Goal: Task Accomplishment & Management: Complete application form

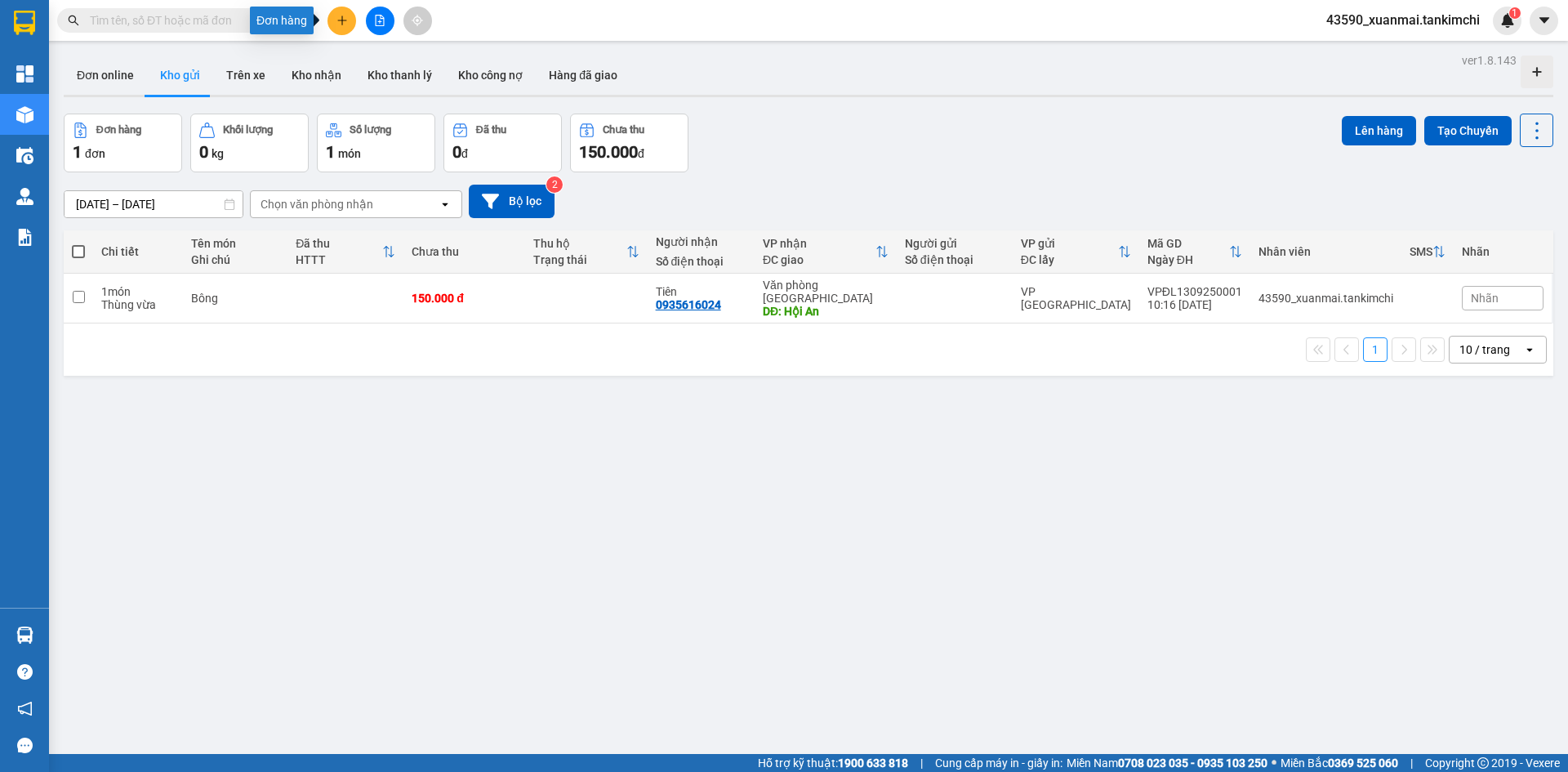
click at [341, 28] on button at bounding box center [341, 20] width 29 height 29
click at [404, 60] on div "Tạo đơn hàng" at bounding box center [406, 61] width 71 height 18
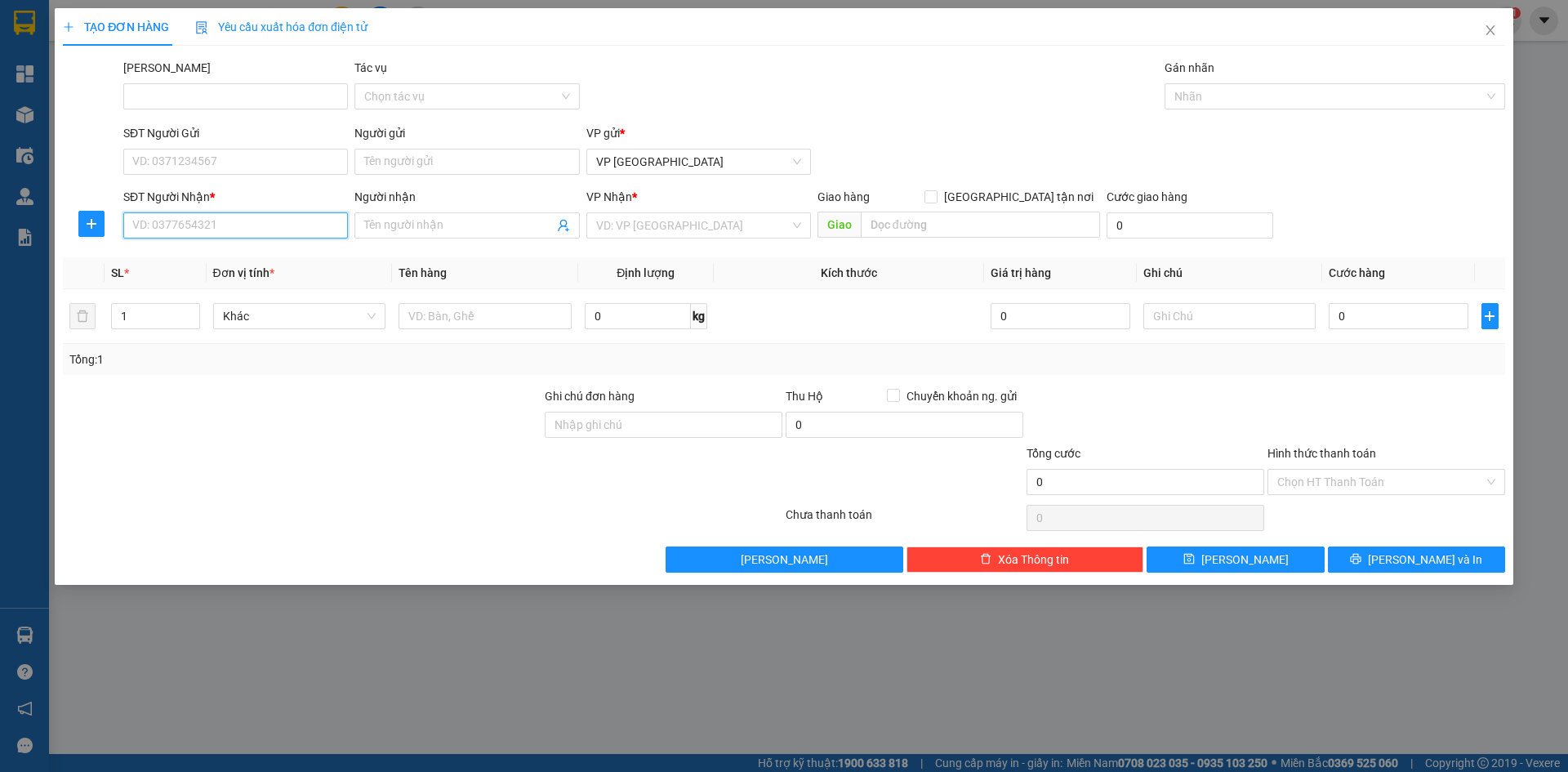
click at [236, 232] on input "SĐT Người Nhận *" at bounding box center [235, 225] width 224 height 26
click at [234, 265] on div "0901997749 - [PERSON_NAME]" at bounding box center [235, 258] width 205 height 18
type input "0901997749"
type input "Sang"
type input "Hội An"
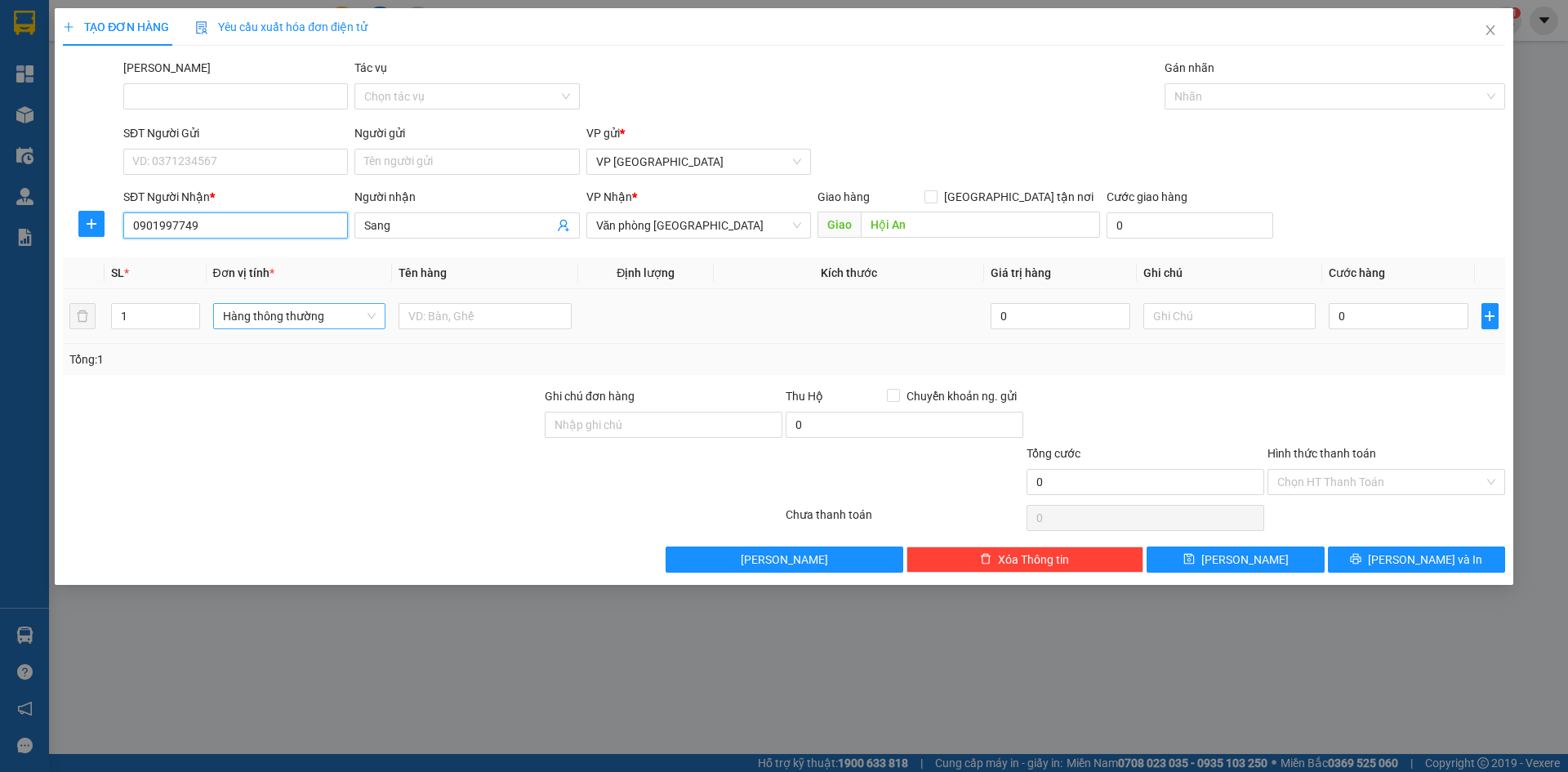
click at [263, 313] on span "Hàng thông thường" at bounding box center [300, 316] width 154 height 25
type input "0901997749"
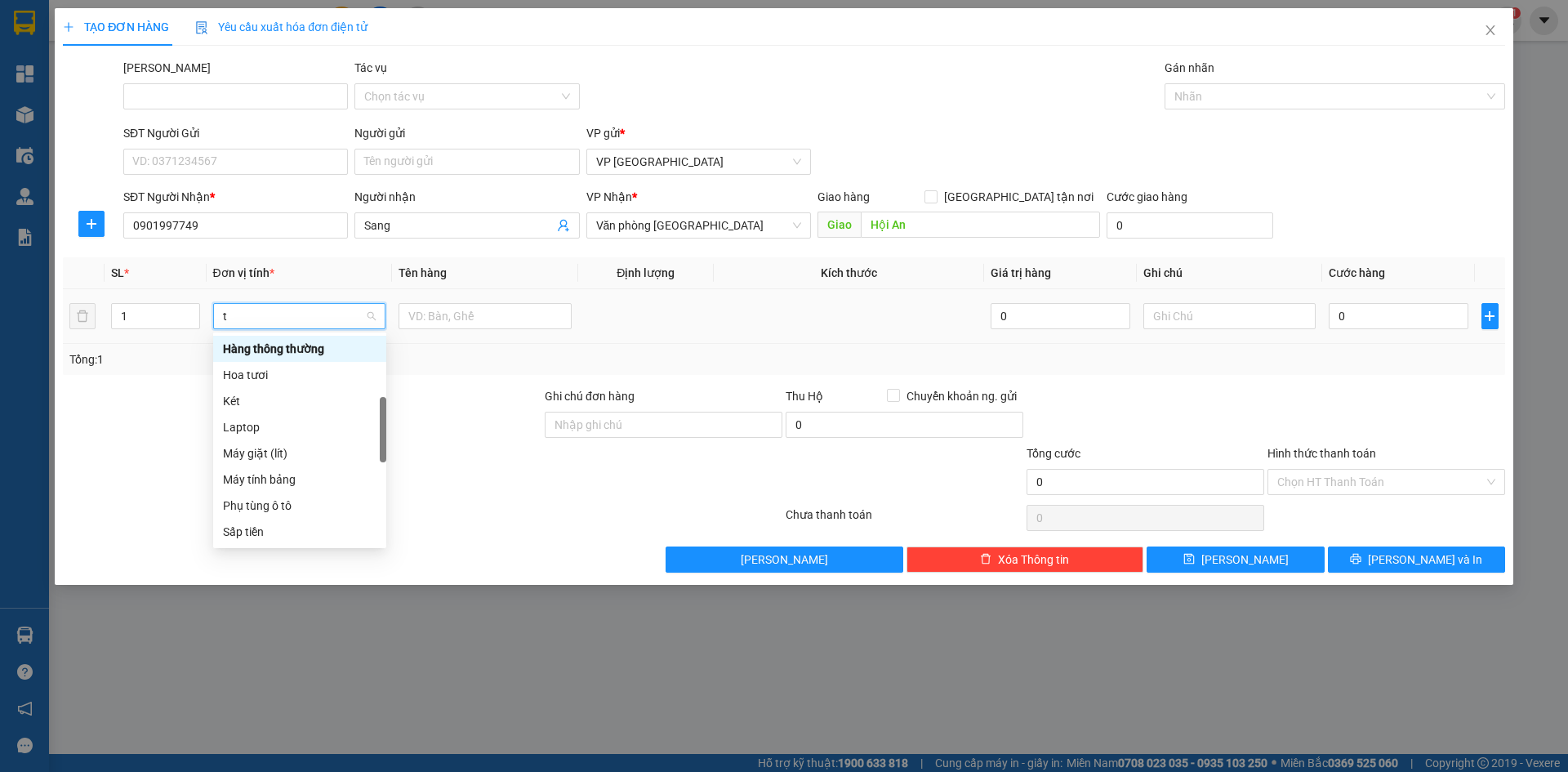
type input "th"
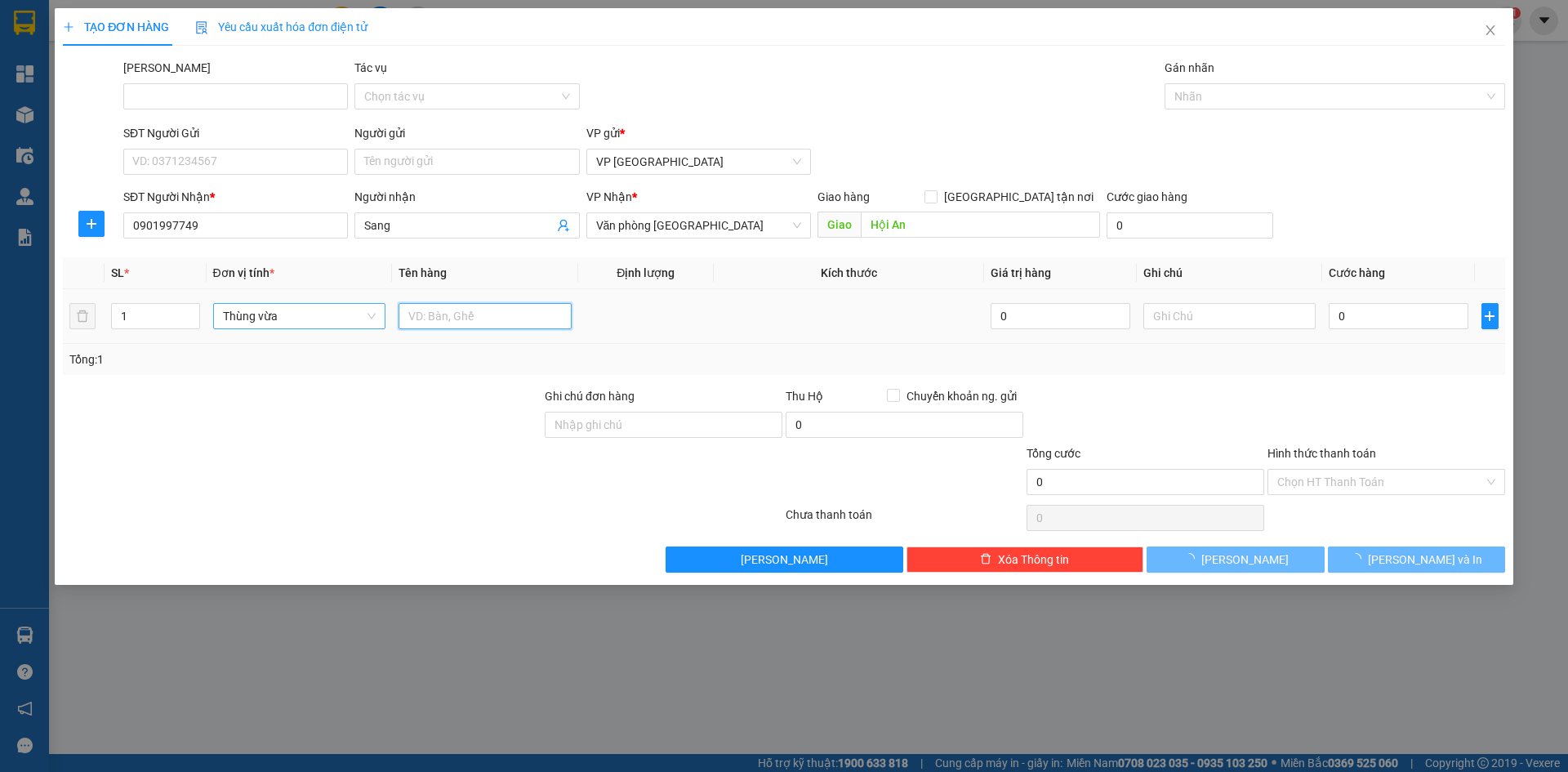
click at [500, 325] on input "text" at bounding box center [485, 317] width 173 height 26
drag, startPoint x: 439, startPoint y: 314, endPoint x: 485, endPoint y: 317, distance: 46.1
click at [485, 317] on input "Bông 150000" at bounding box center [485, 317] width 173 height 26
type input "Bông"
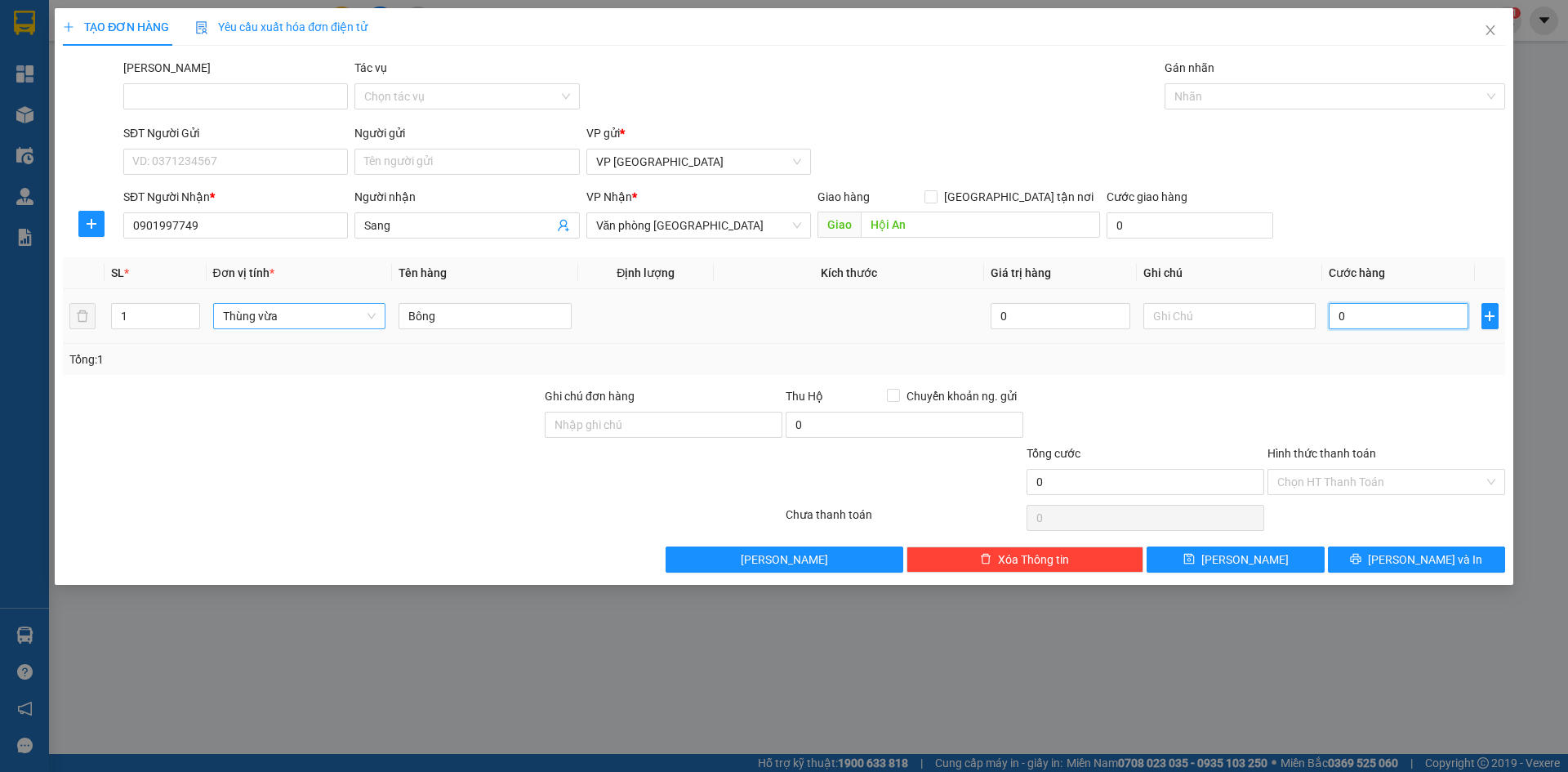
click at [1370, 317] on input "0" at bounding box center [1398, 317] width 139 height 26
paste input "150.00"
type input "150.000"
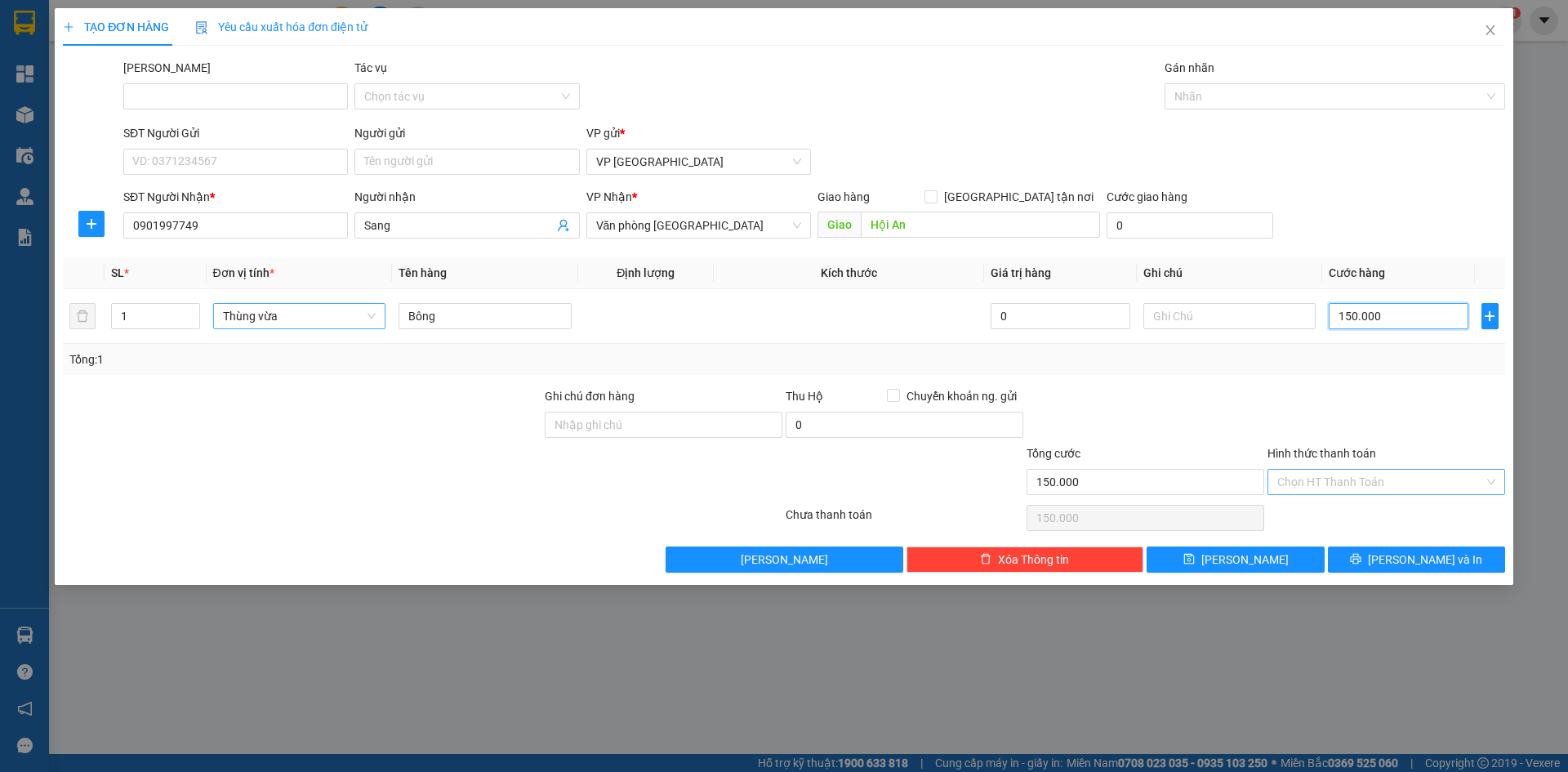
type input "150.000"
click at [1345, 485] on input "Hình thức thanh toán" at bounding box center [1381, 482] width 207 height 25
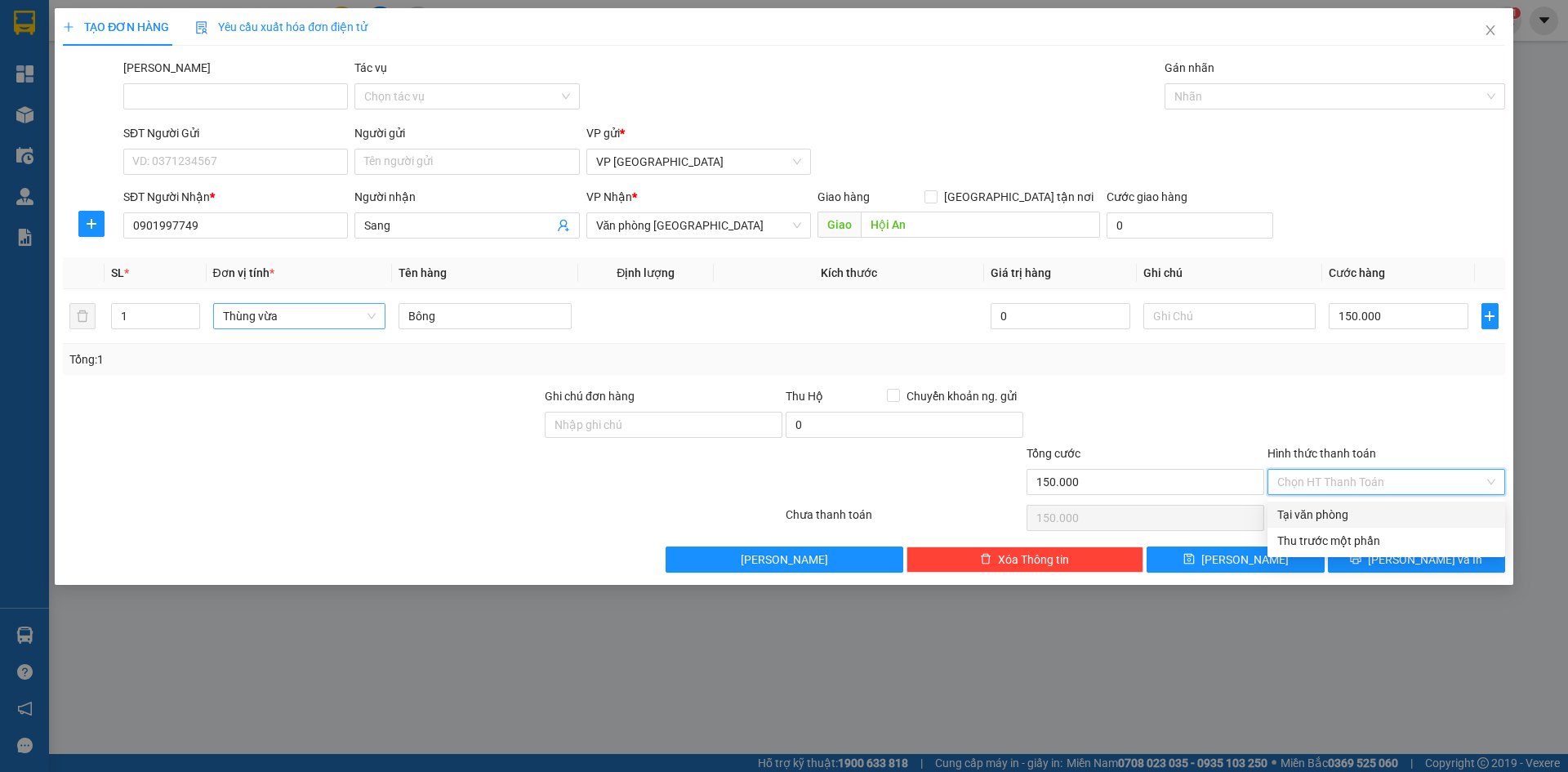
click at [1324, 515] on div "Tại văn phòng" at bounding box center [1387, 514] width 218 height 18
type input "0"
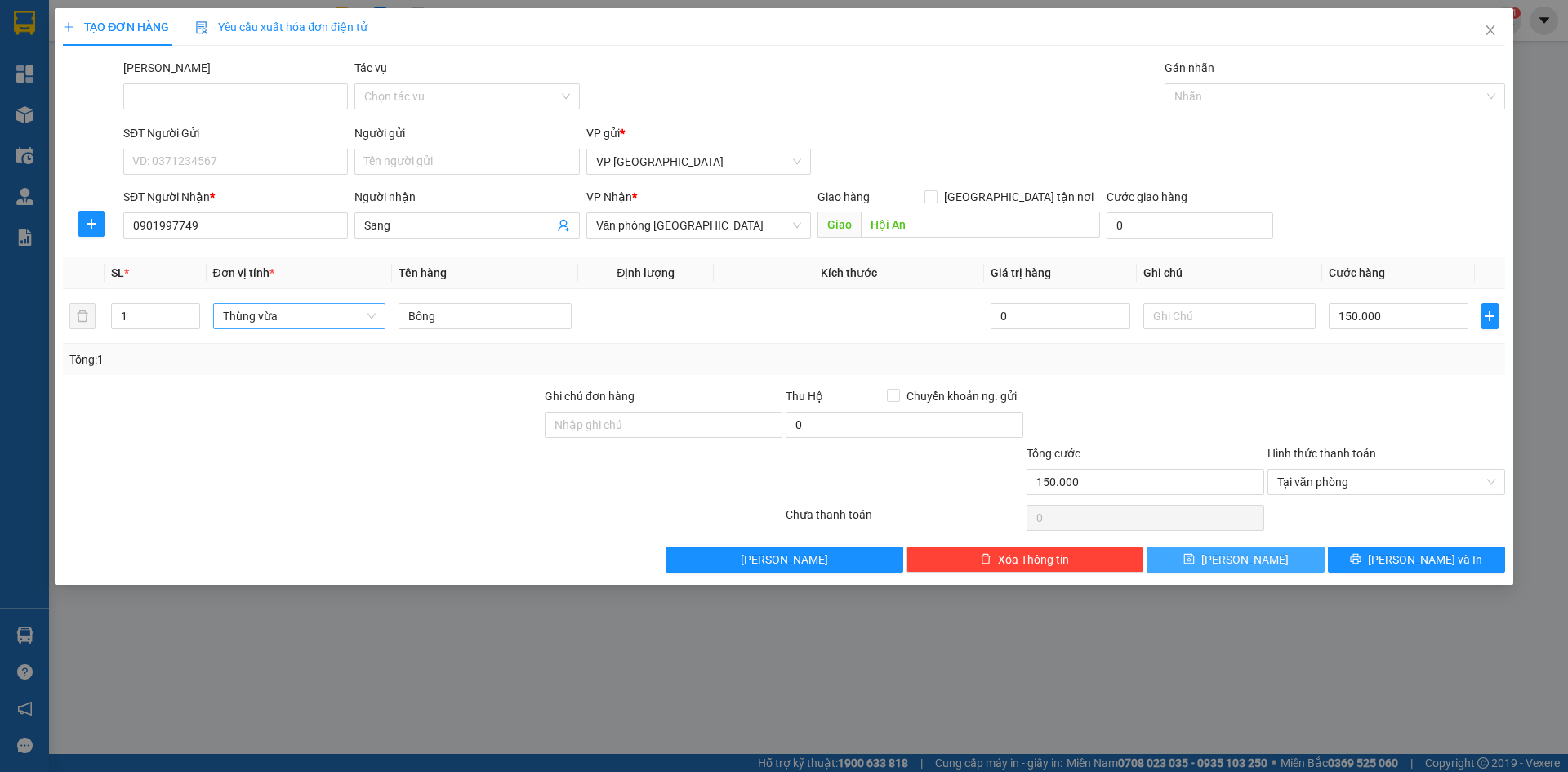
click at [1263, 557] on button "[PERSON_NAME]" at bounding box center [1236, 559] width 178 height 26
type input "0"
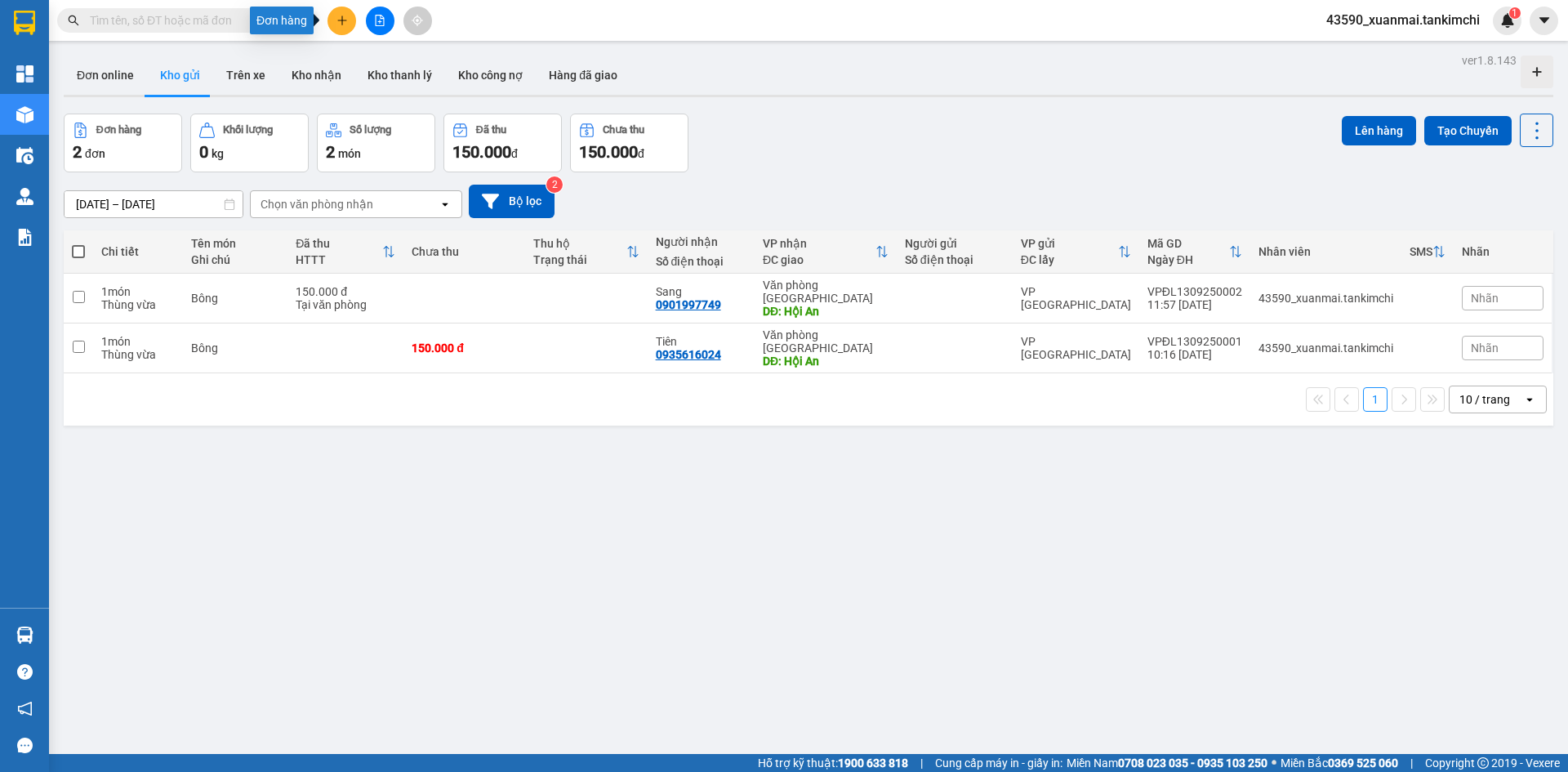
click at [348, 18] on button at bounding box center [341, 20] width 29 height 29
click at [416, 68] on div "Tạo đơn hàng" at bounding box center [406, 61] width 71 height 18
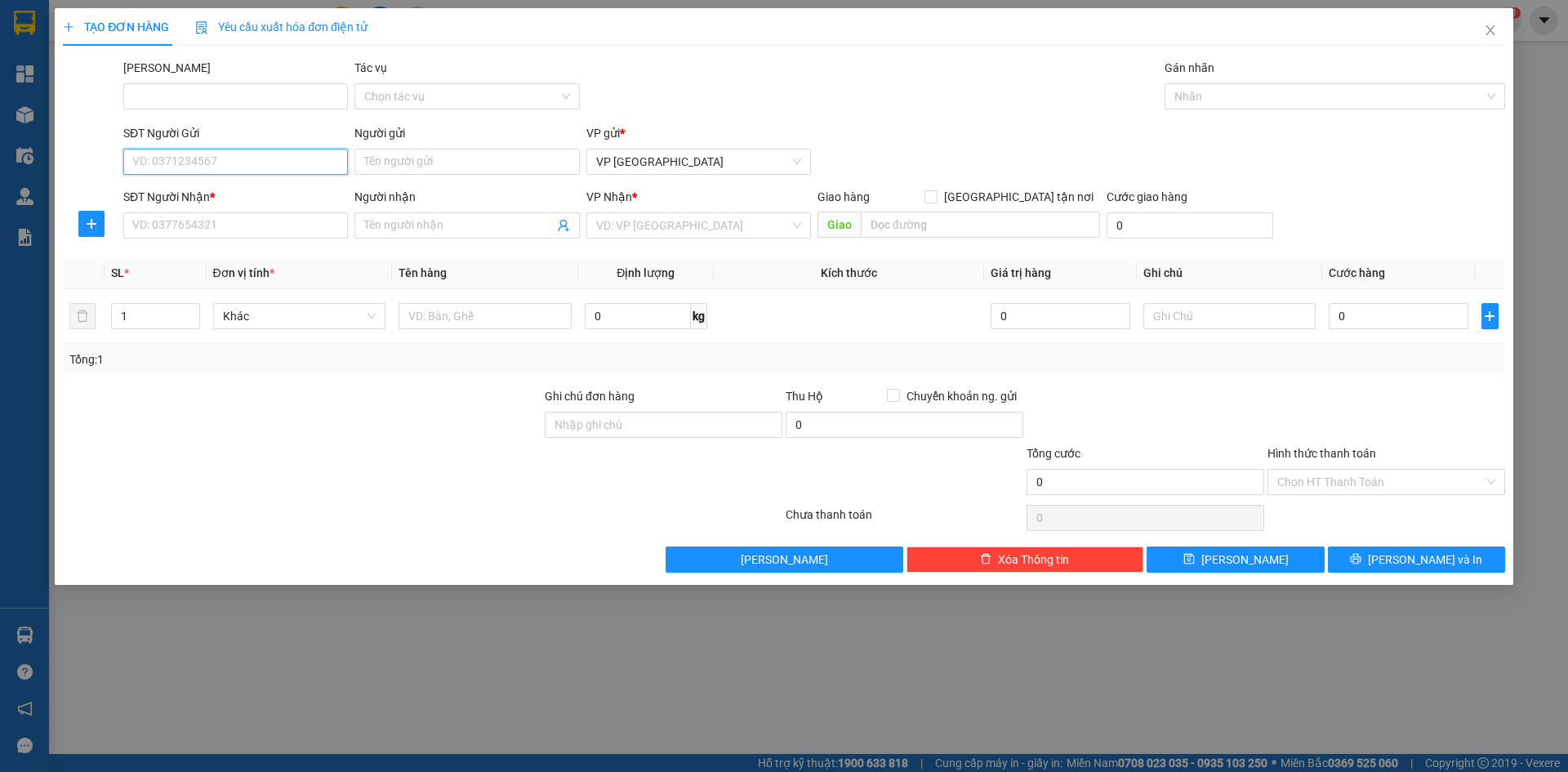
click at [232, 164] on input "SĐT Người Gửi" at bounding box center [235, 162] width 224 height 26
type input "0846093979"
click at [208, 223] on input "SĐT Người Nhận *" at bounding box center [235, 225] width 224 height 26
type input "0905164773"
click at [412, 228] on input "Người nhận" at bounding box center [458, 225] width 189 height 18
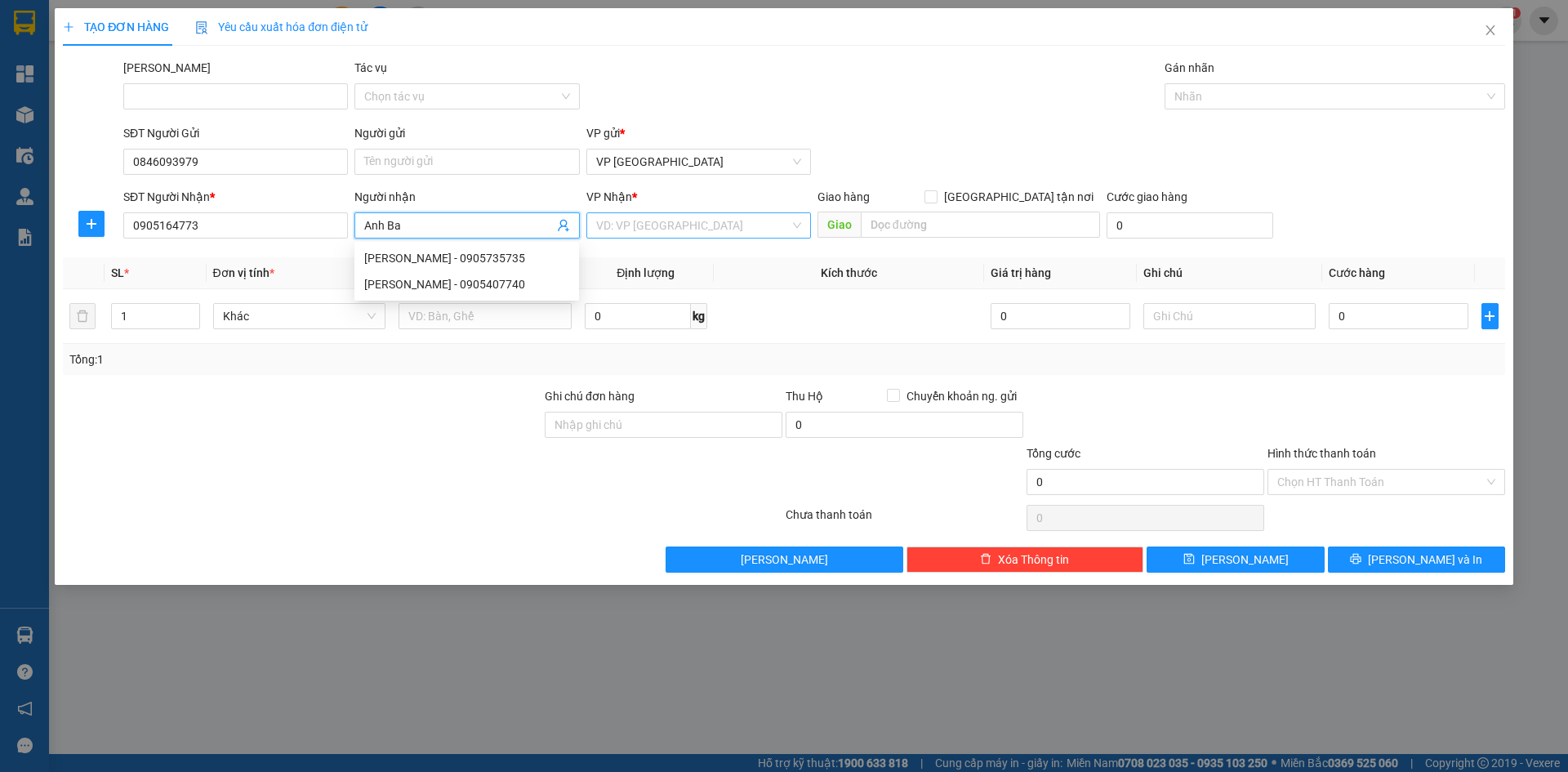
type input "Anh Ba"
click at [631, 221] on input "search" at bounding box center [693, 225] width 193 height 25
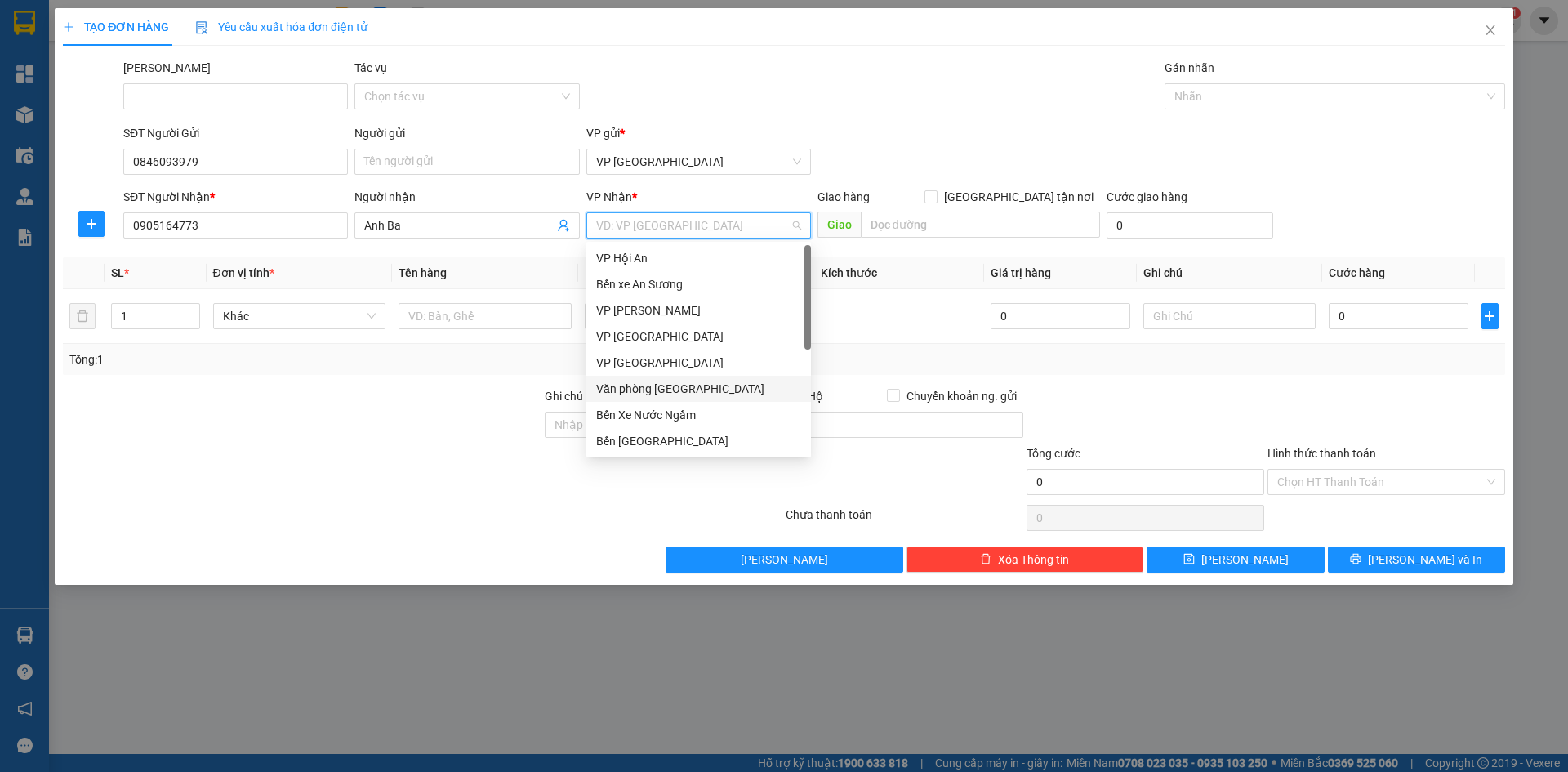
click at [684, 377] on div "Văn phòng [GEOGRAPHIC_DATA]" at bounding box center [698, 389] width 224 height 26
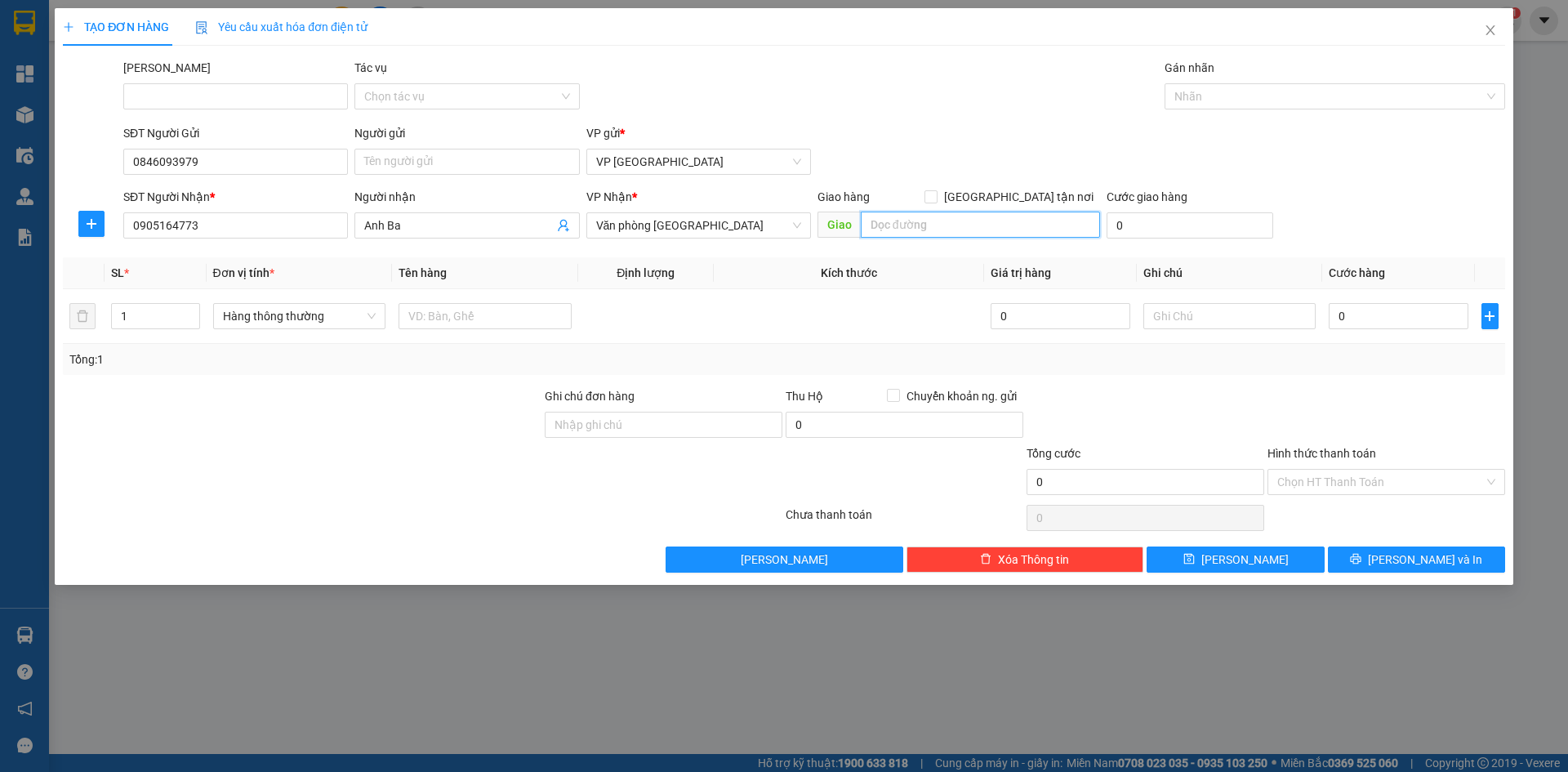
click at [889, 225] on input "search" at bounding box center [981, 225] width 239 height 26
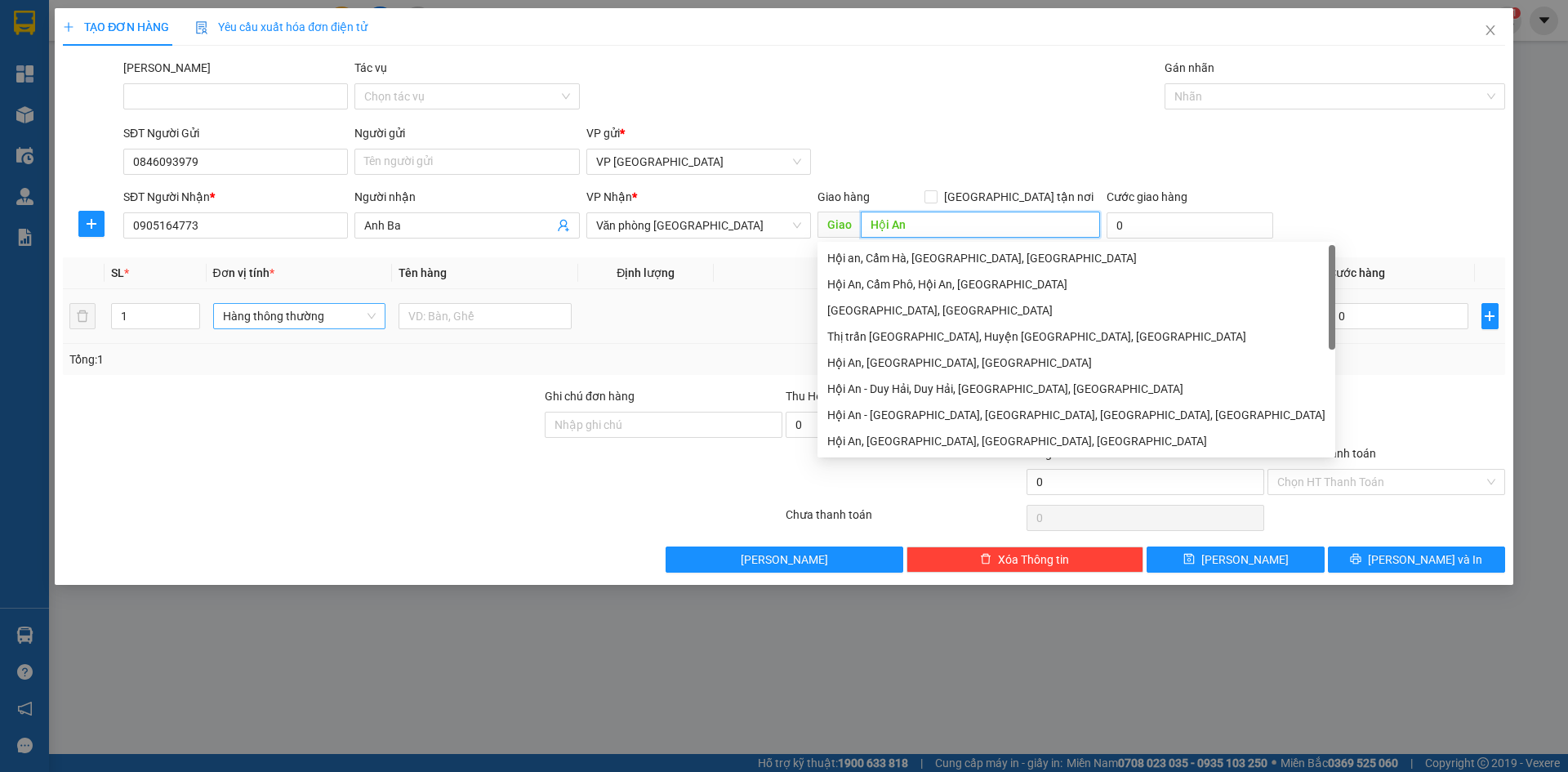
click at [305, 314] on span "Hàng thông thường" at bounding box center [300, 316] width 154 height 25
type input "Hội An"
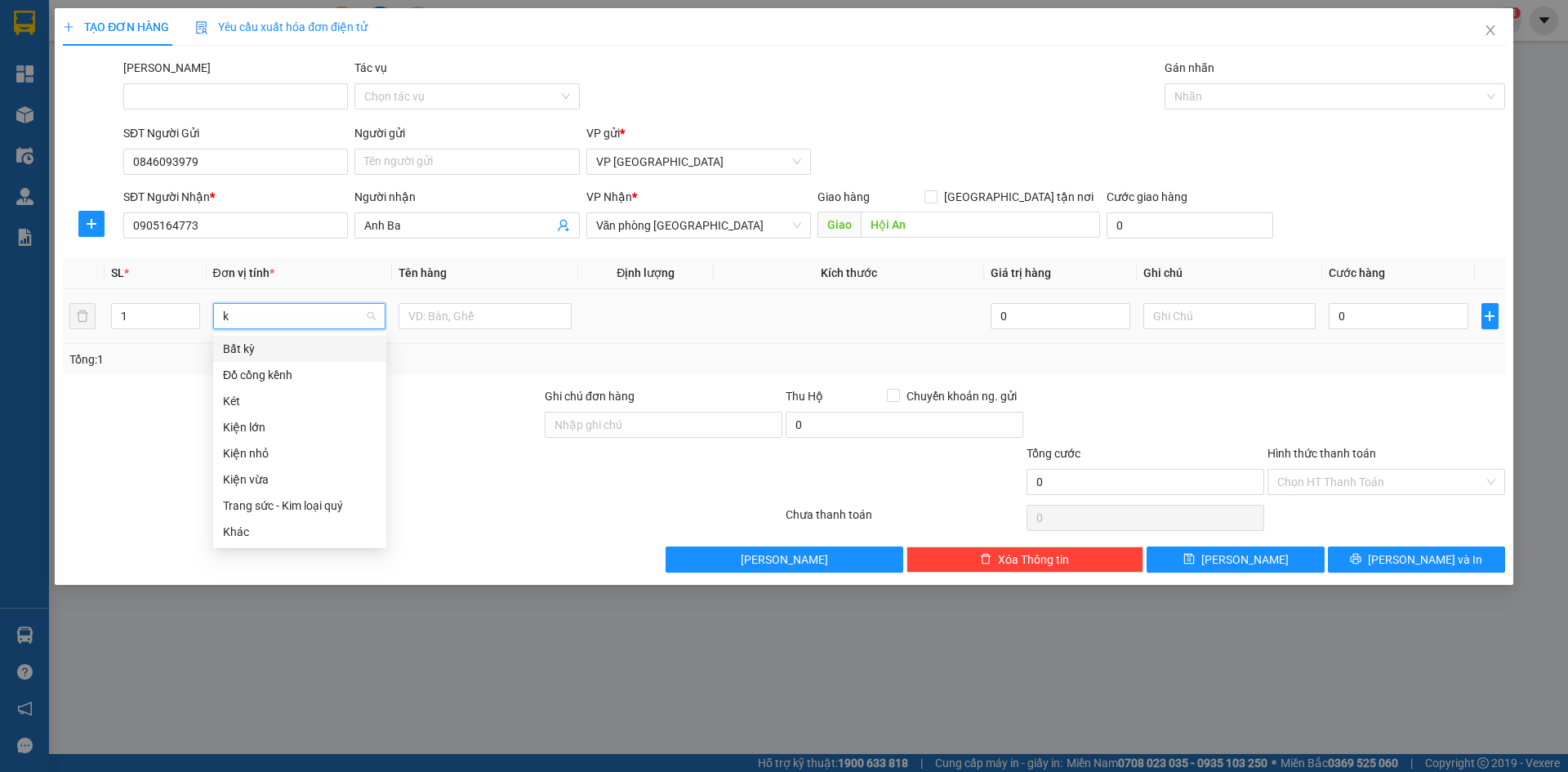
type input "ki"
click at [254, 396] on div "Kiện vừa" at bounding box center [300, 401] width 154 height 18
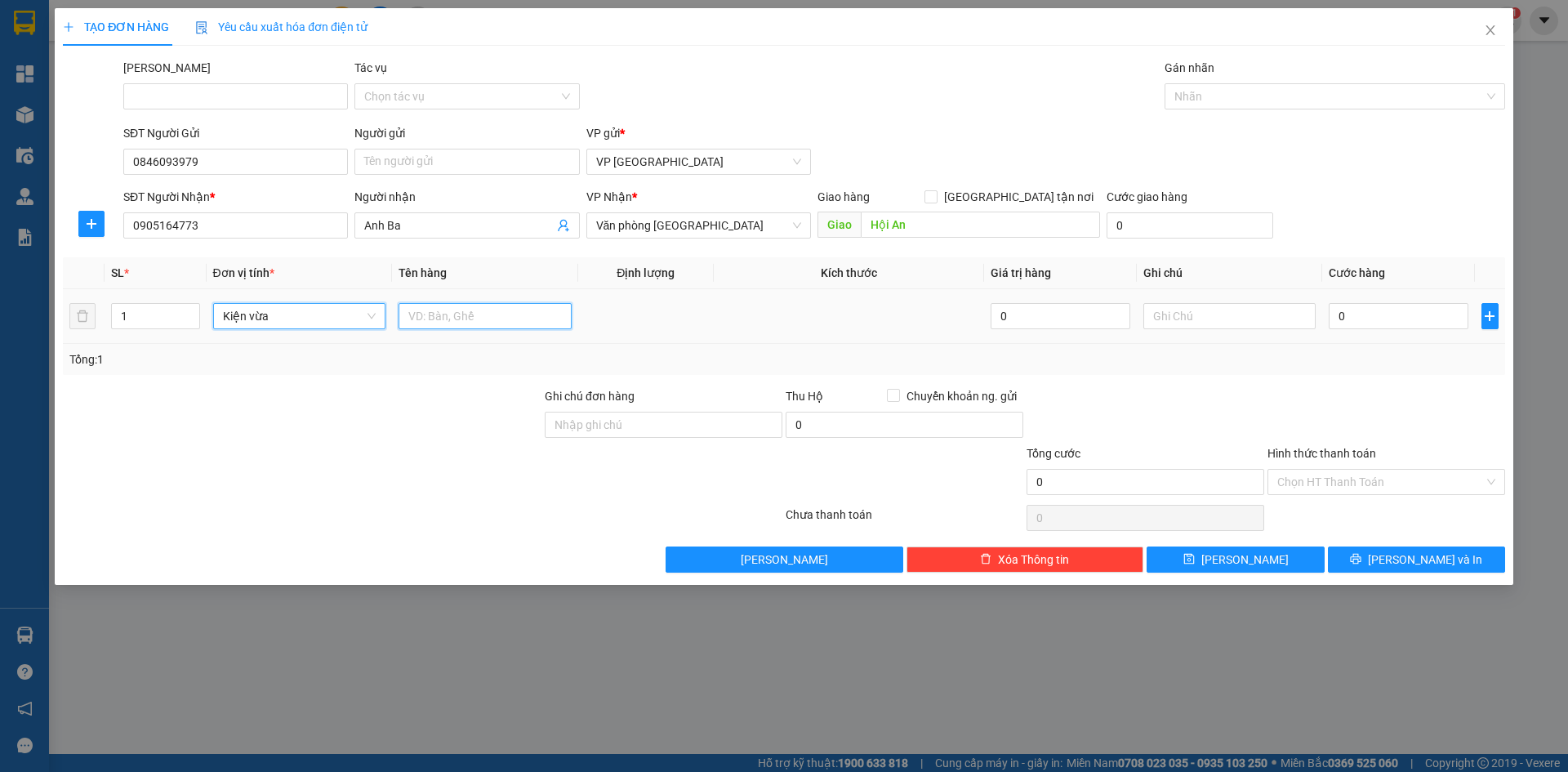
click at [423, 315] on input "text" at bounding box center [485, 317] width 173 height 26
type input "r"
drag, startPoint x: 451, startPoint y: 313, endPoint x: 494, endPoint y: 318, distance: 43.3
click at [494, 318] on input "Trái cây 60000" at bounding box center [485, 317] width 173 height 26
type input "Trái cây"
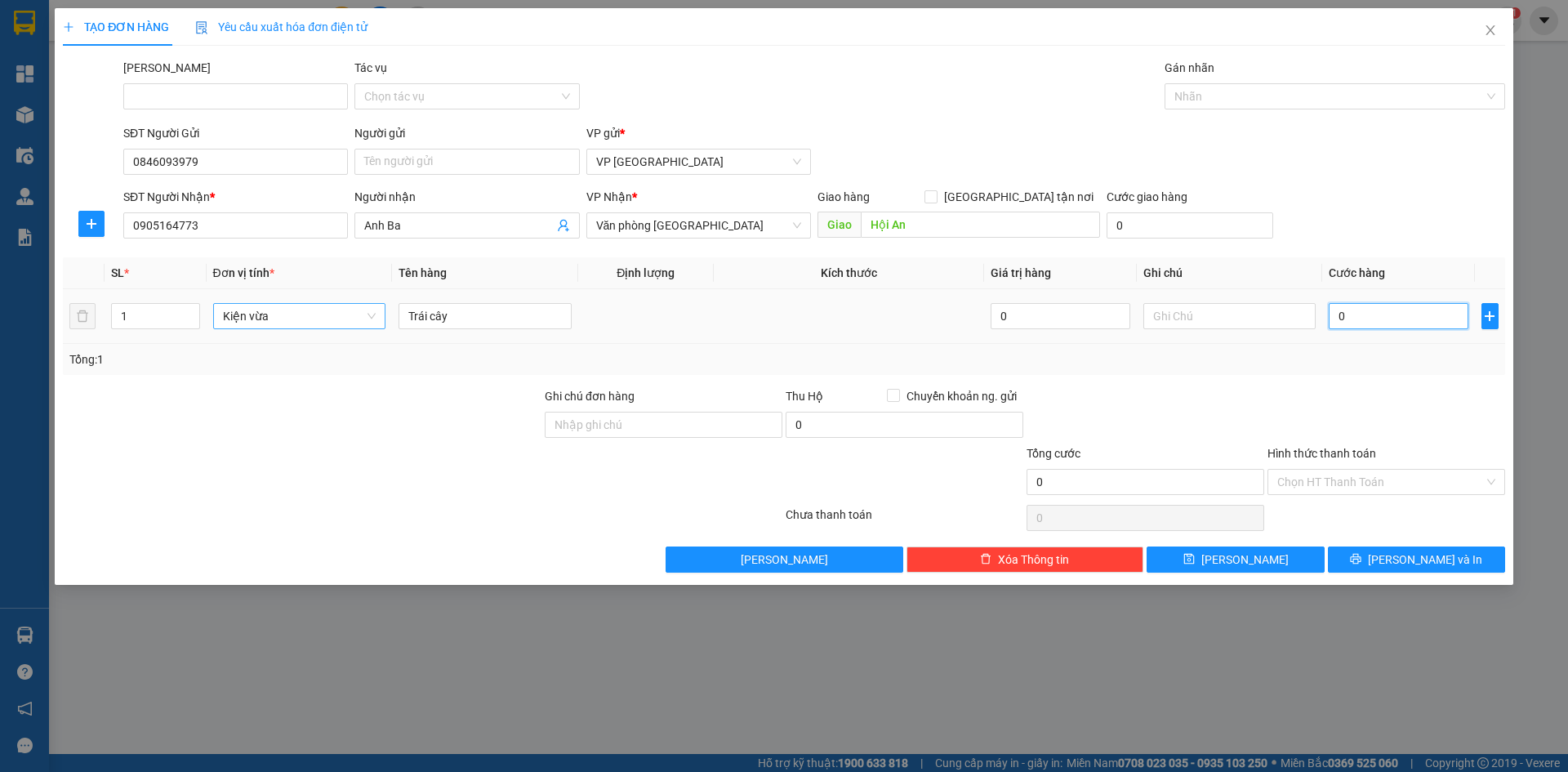
click at [1382, 316] on input "0" at bounding box center [1398, 317] width 139 height 26
paste input "60.00"
type input "60.000"
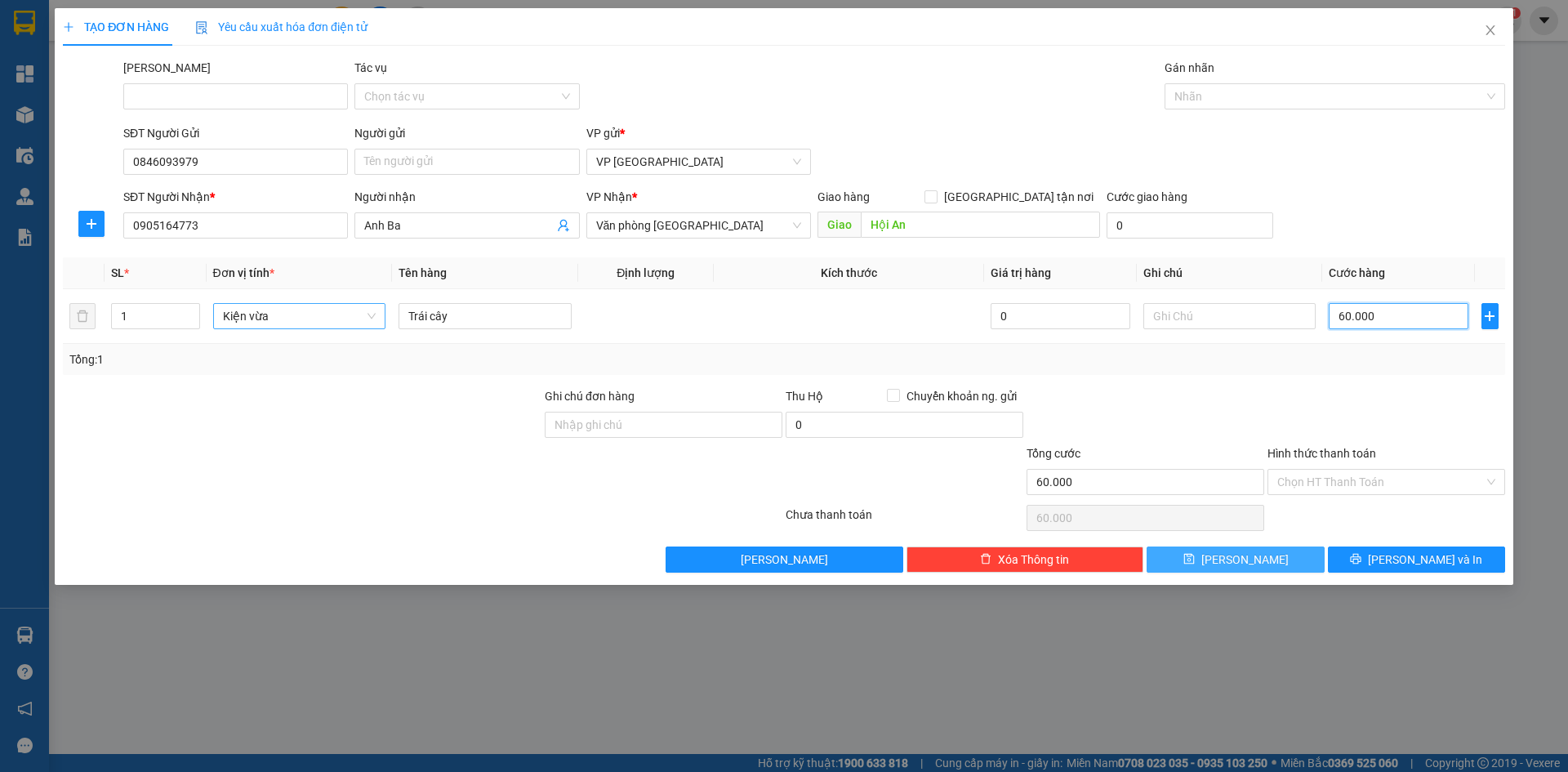
type input "60.000"
click at [1274, 559] on button "[PERSON_NAME]" at bounding box center [1236, 559] width 178 height 26
type input "0"
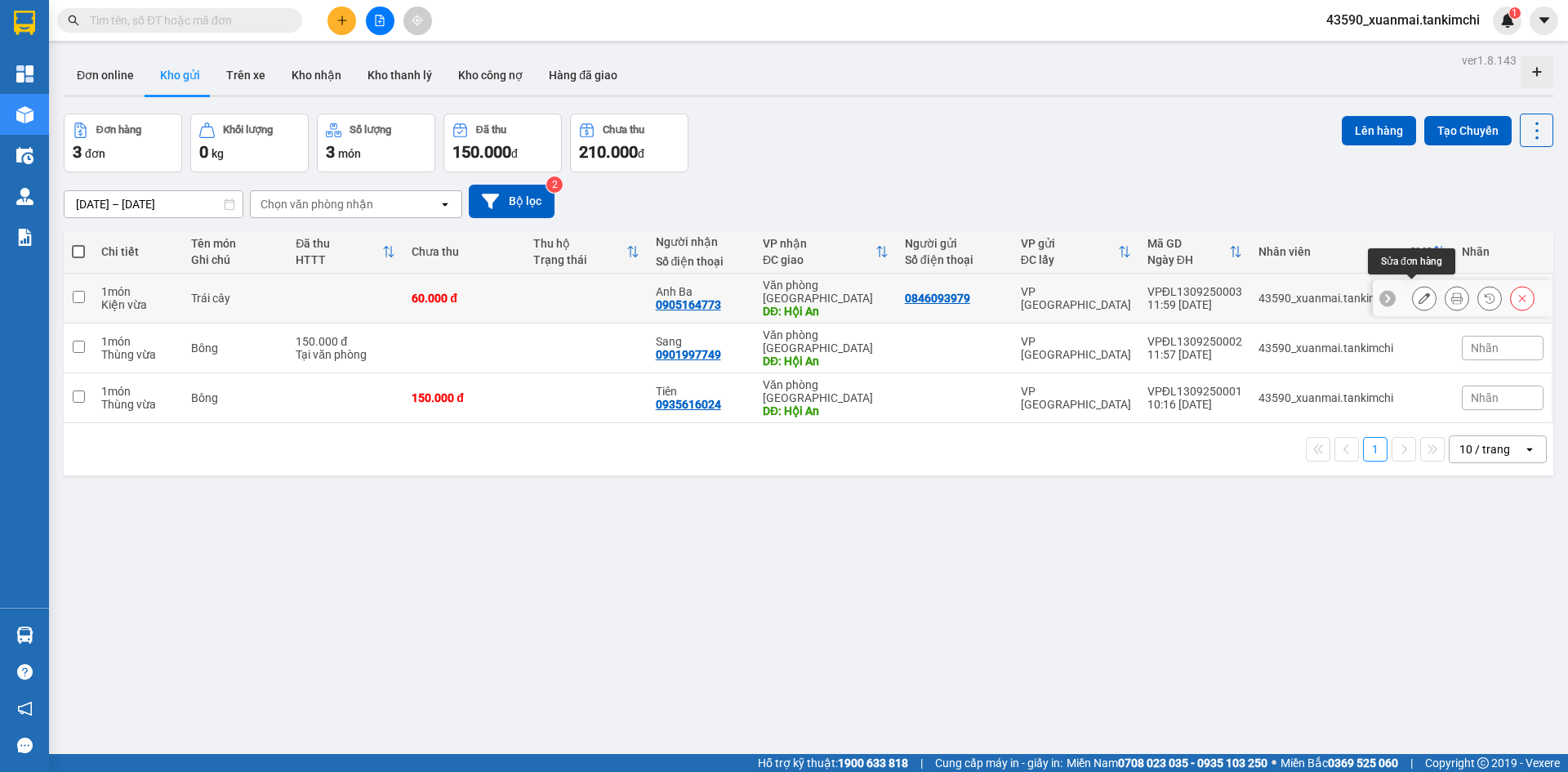
click at [1418, 295] on icon at bounding box center [1424, 297] width 11 height 11
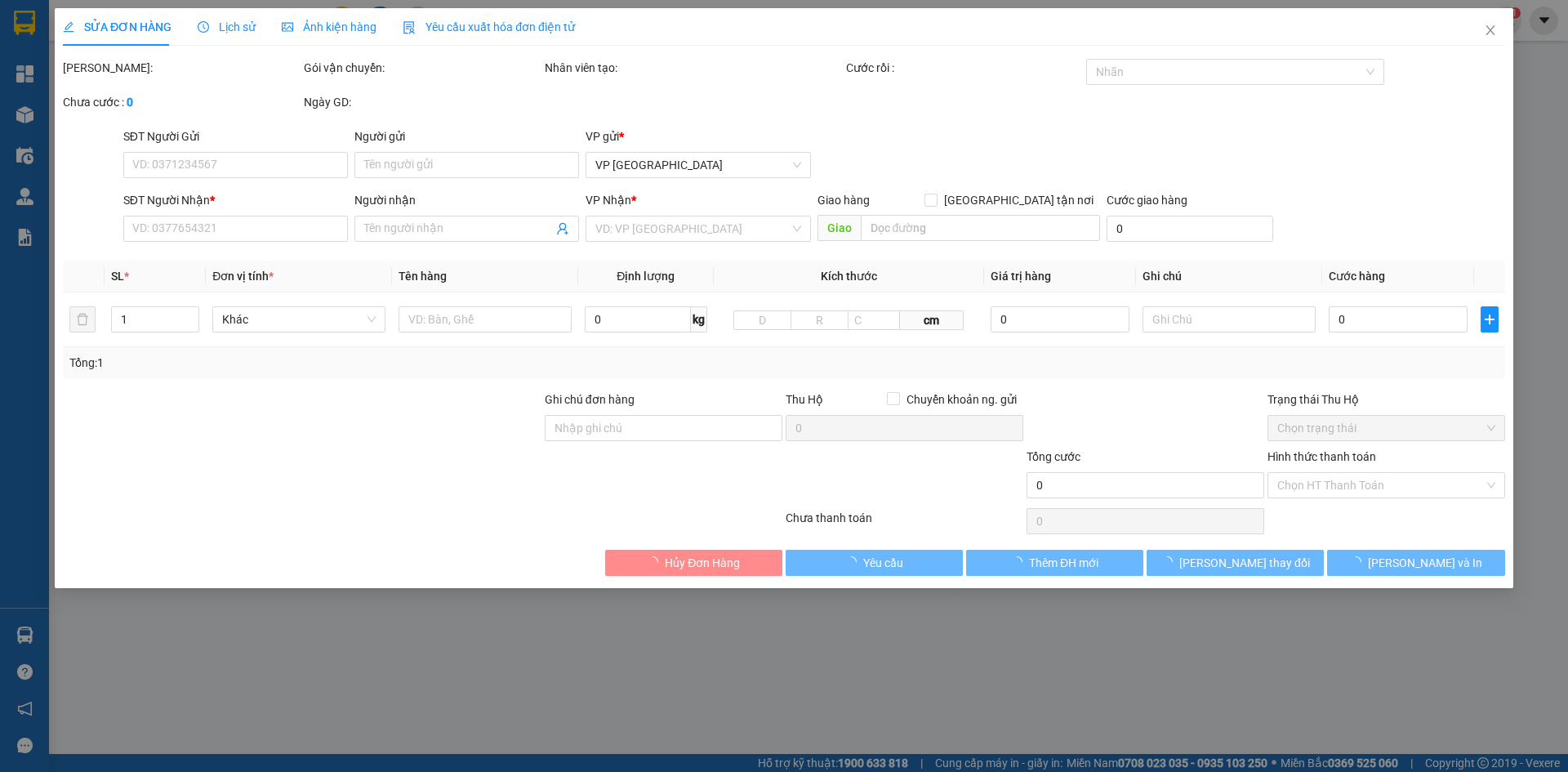
type input "0846093979"
type input "0905164773"
type input "Anh Ba"
type input "Hội An"
type input "60.000"
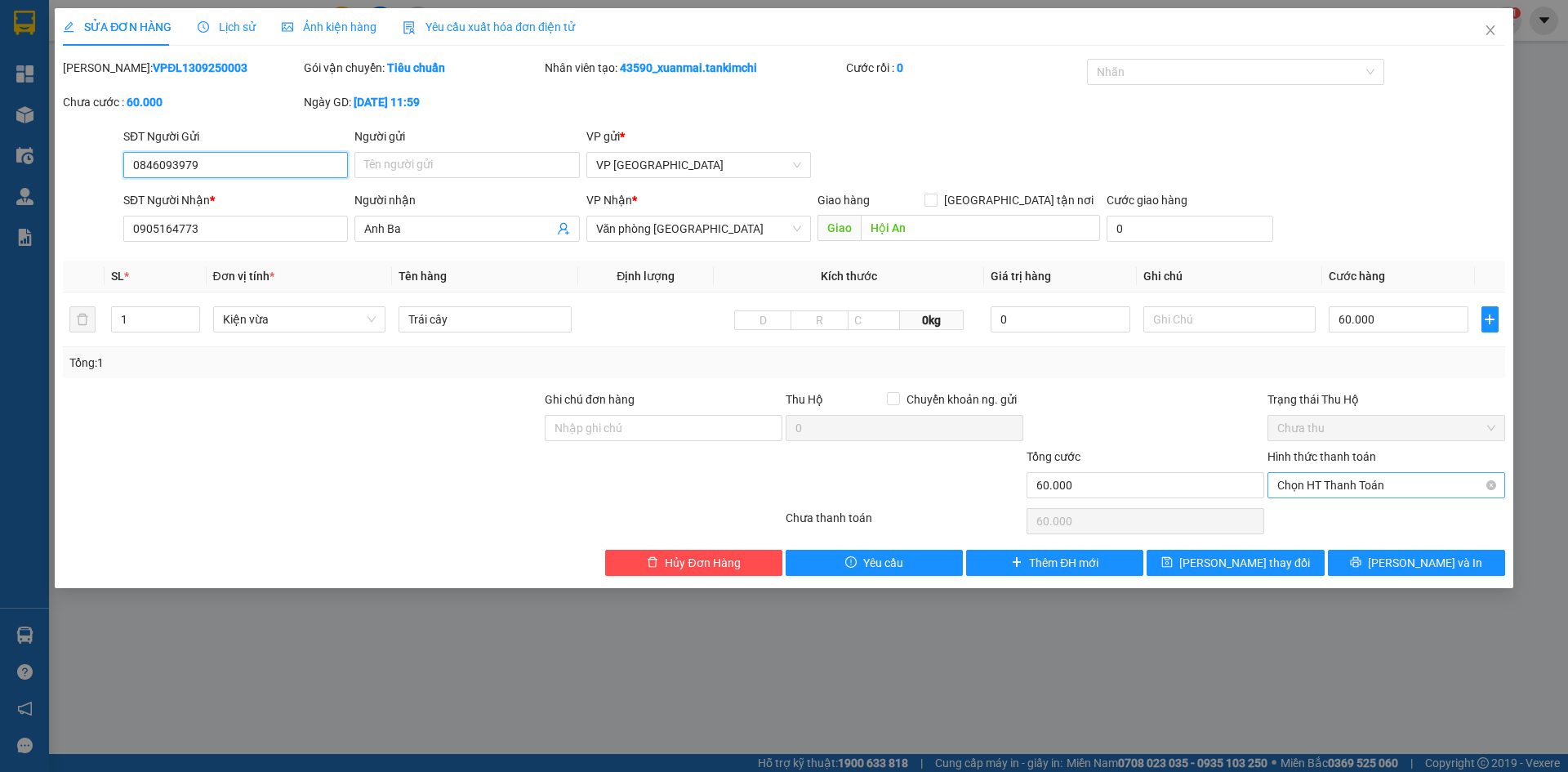
click at [1348, 485] on span "Chọn HT Thanh Toán" at bounding box center [1387, 485] width 218 height 25
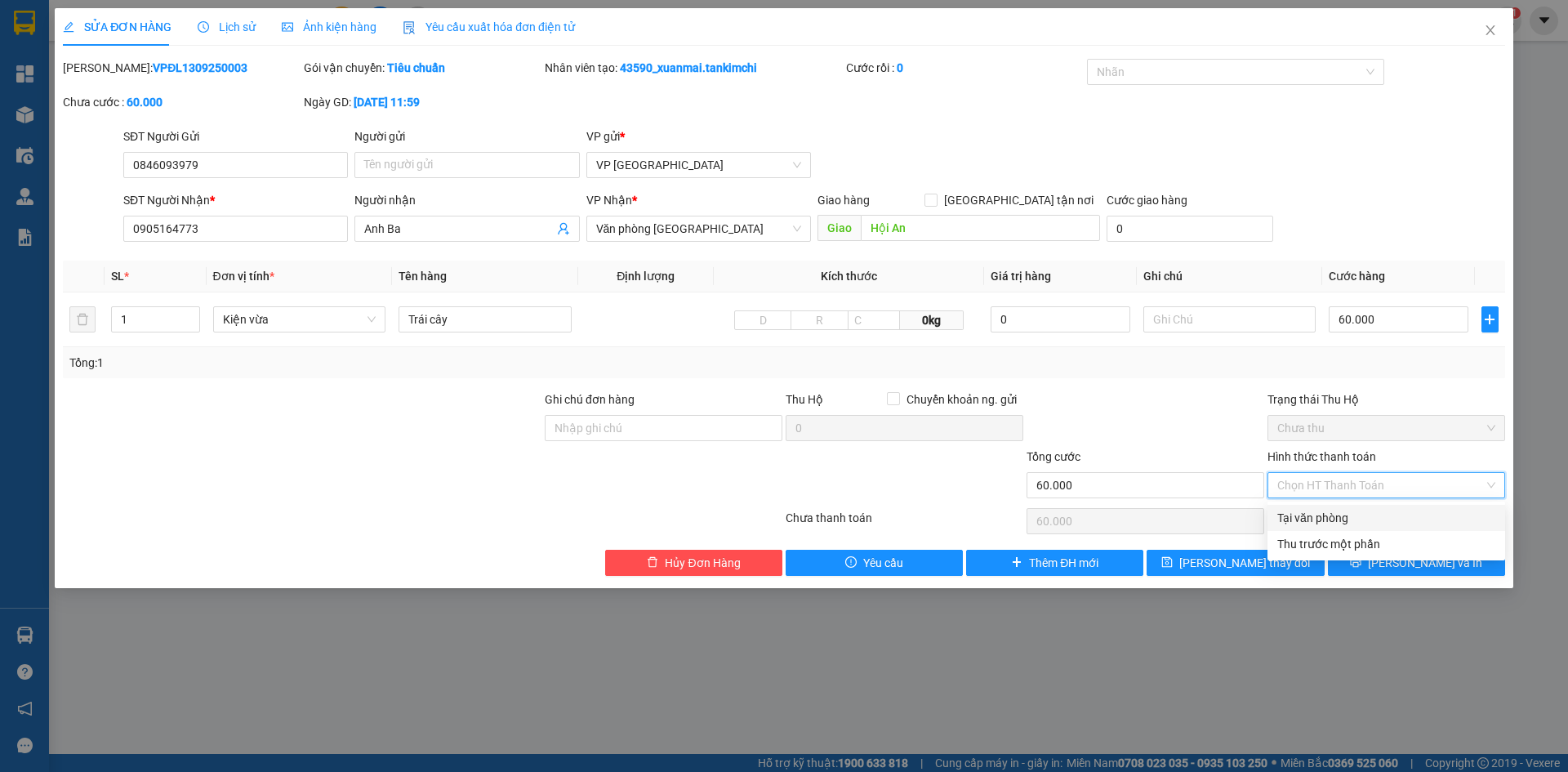
click at [1350, 513] on div "Tại văn phòng" at bounding box center [1387, 518] width 218 height 18
type input "0"
click at [1361, 562] on icon "printer" at bounding box center [1355, 561] width 11 height 11
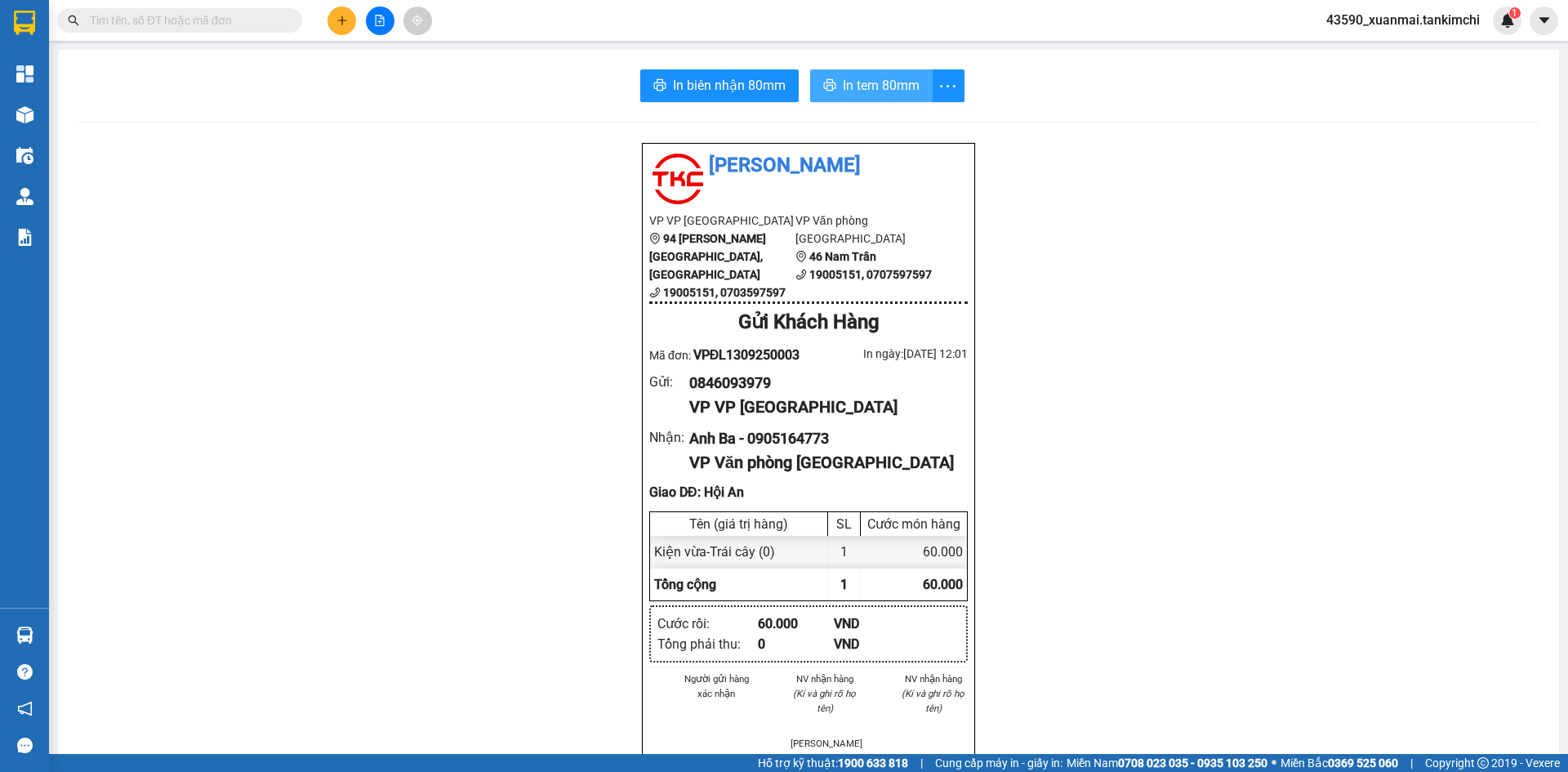
drag, startPoint x: 881, startPoint y: 83, endPoint x: 914, endPoint y: 104, distance: 39.1
click at [880, 83] on span "In tem 80mm" at bounding box center [880, 84] width 77 height 20
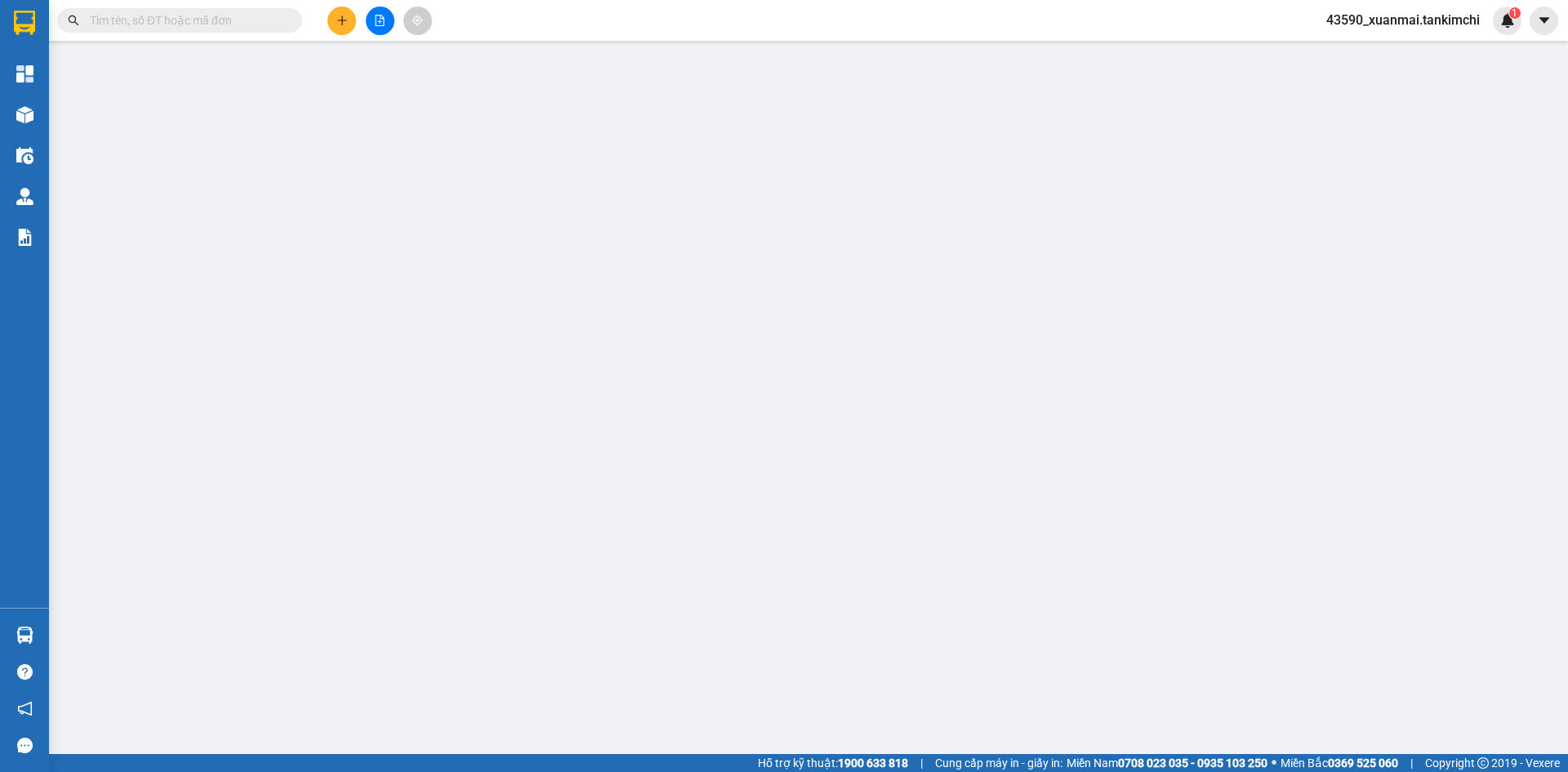
type input "0846093979"
type input "0905164773"
type input "Anh Ba"
type input "Hội An"
type input "60.000"
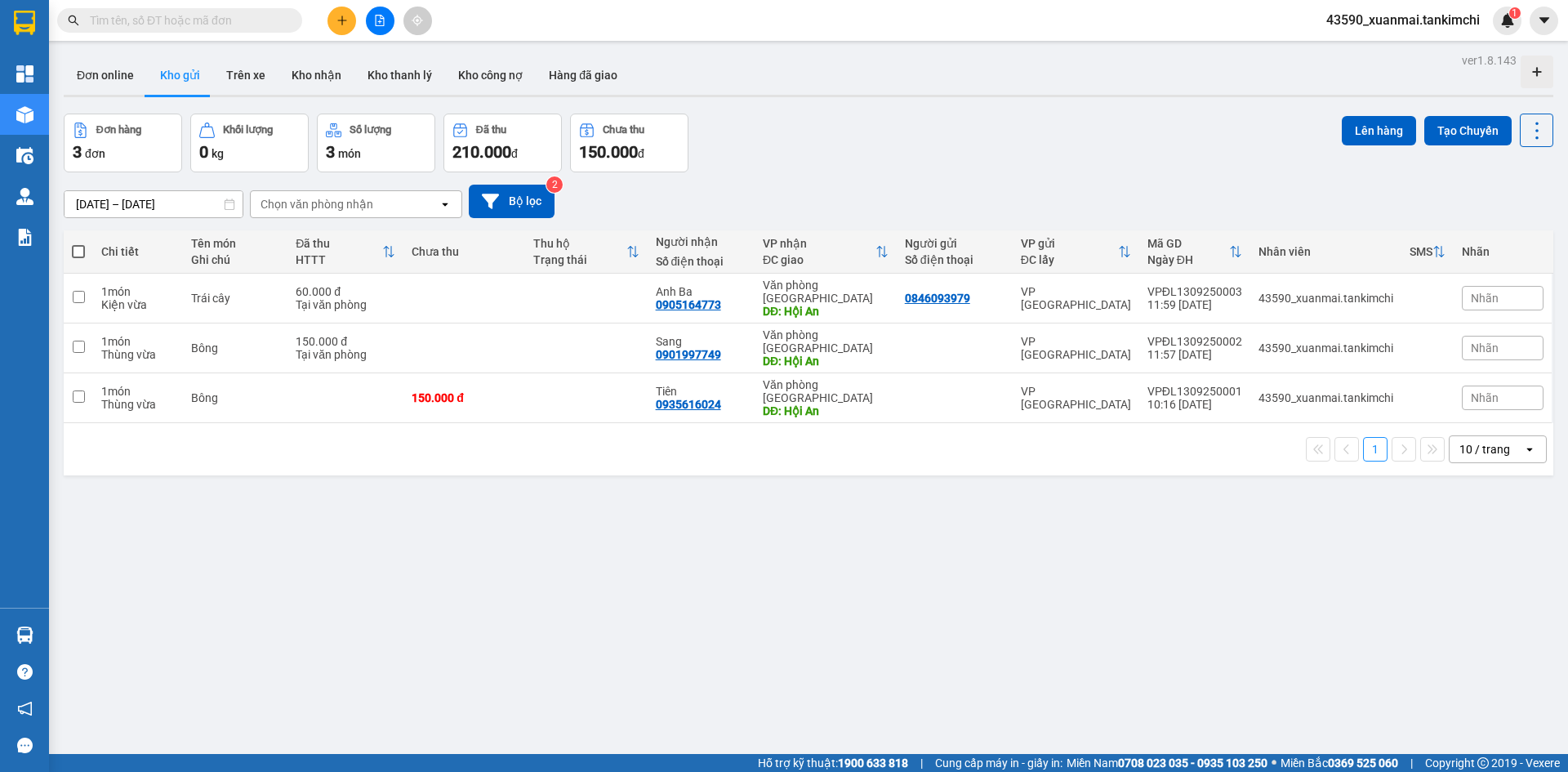
click at [648, 578] on div "ver 1.8.143 Đơn online Kho gửi Trên xe Kho nhận Kho thanh lý Kho công nợ Hàng đ…" at bounding box center [808, 435] width 1503 height 772
